Goal: Find specific page/section: Find specific page/section

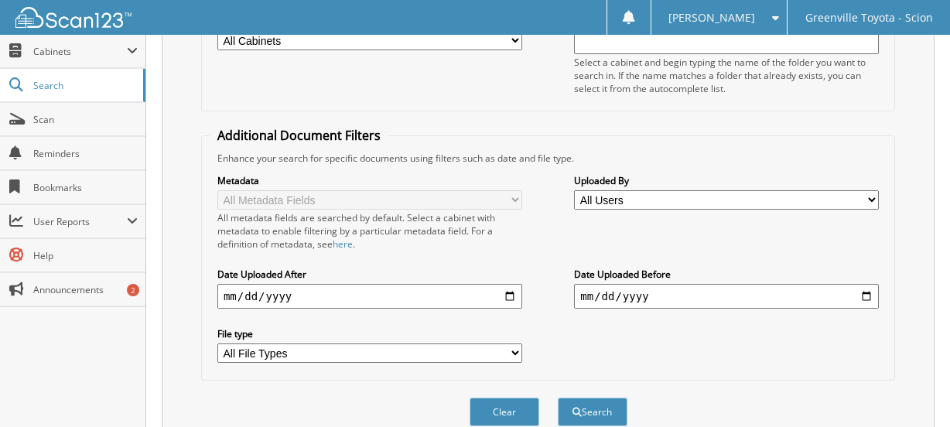
scroll to position [302, 0]
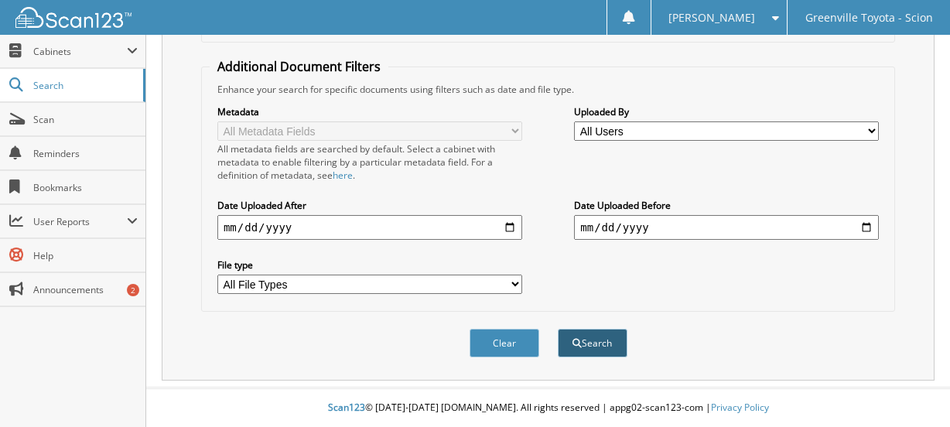
type input "016649"
click at [594, 341] on button "Search" at bounding box center [593, 343] width 70 height 29
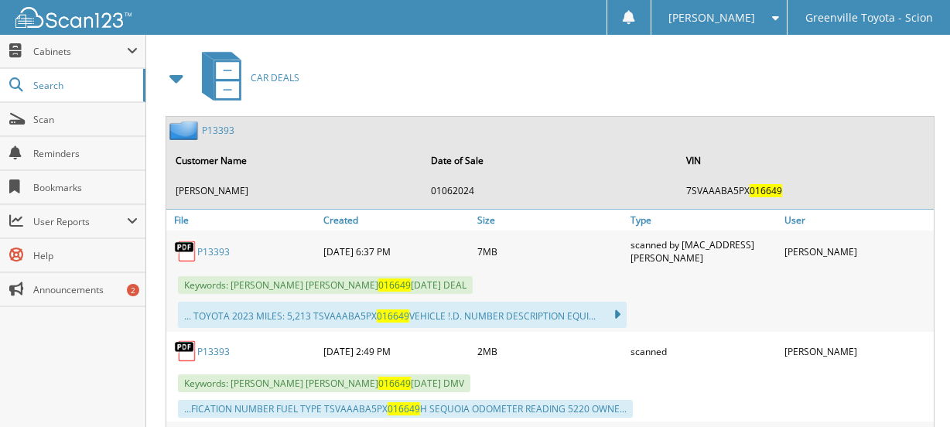
scroll to position [774, 0]
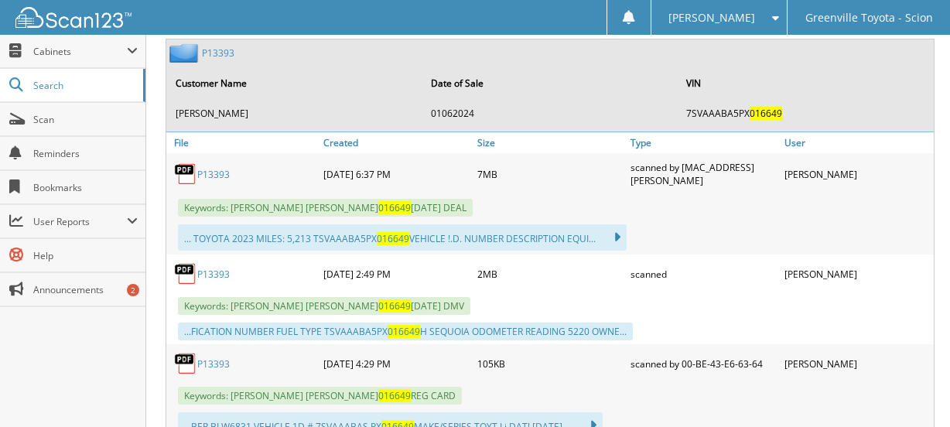
click at [223, 171] on link "P13393" at bounding box center [213, 174] width 33 height 13
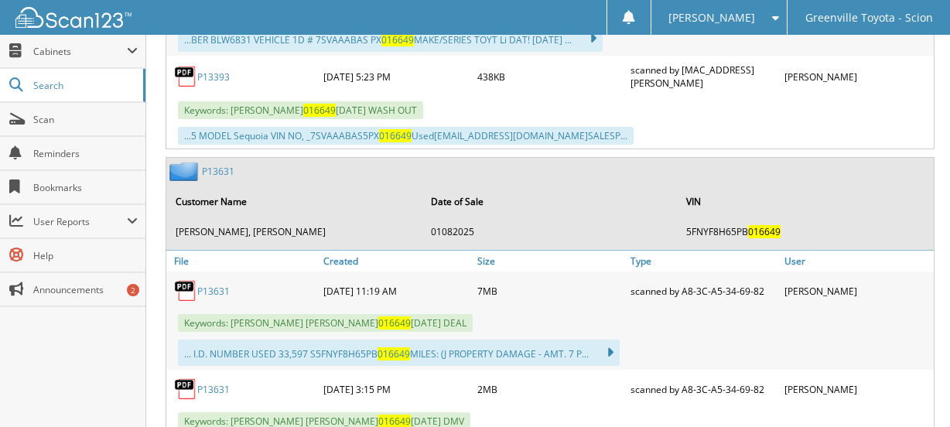
click at [214, 285] on link "P13631" at bounding box center [213, 291] width 33 height 13
